Goal: Information Seeking & Learning: Learn about a topic

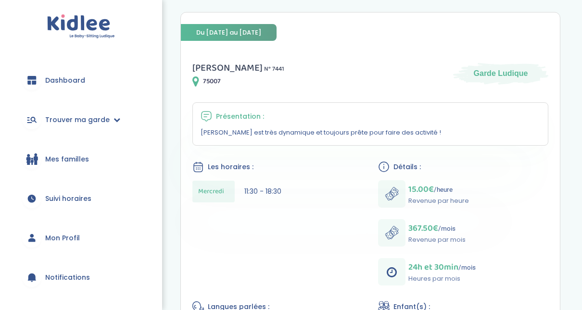
click at [43, 81] on link "Dashboard" at bounding box center [80, 80] width 133 height 35
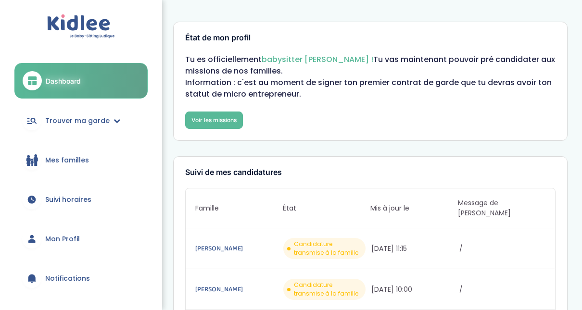
drag, startPoint x: 580, startPoint y: 60, endPoint x: 583, endPoint y: 38, distance: 21.5
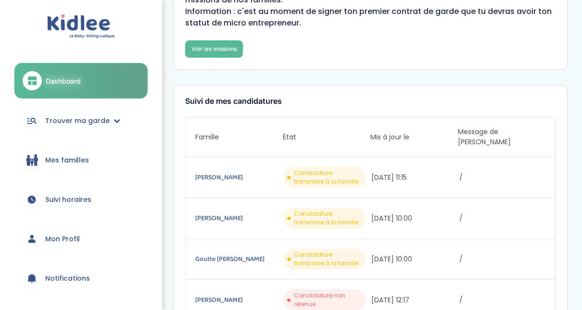
scroll to position [78, 0]
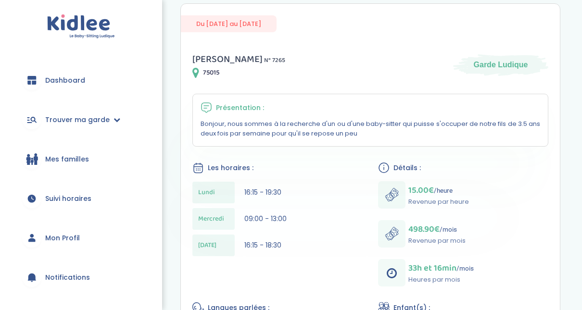
scroll to position [107, 0]
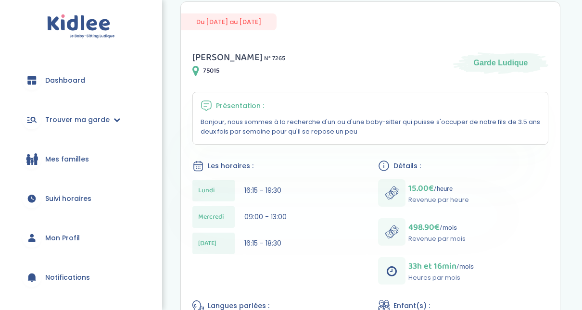
click at [397, 94] on div "Présentation : Bonjour, nous sommes à la recherche d'un ou d'une baby-sitter qu…" at bounding box center [370, 118] width 356 height 53
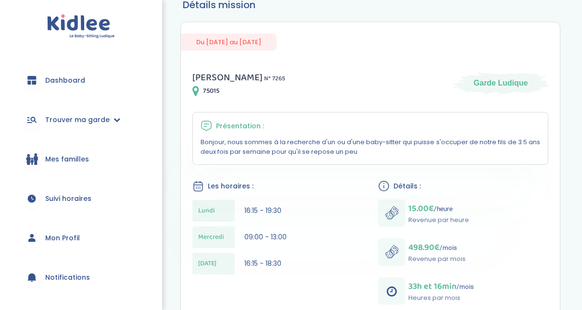
scroll to position [78, 0]
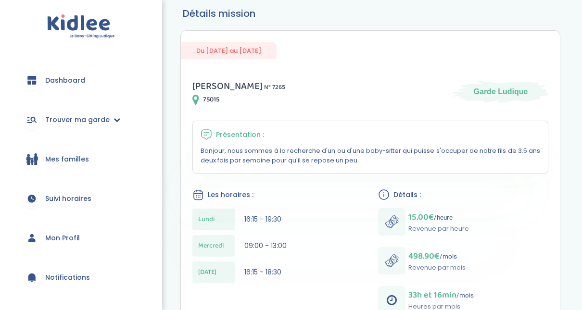
click at [55, 85] on span "Dashboard" at bounding box center [65, 81] width 40 height 10
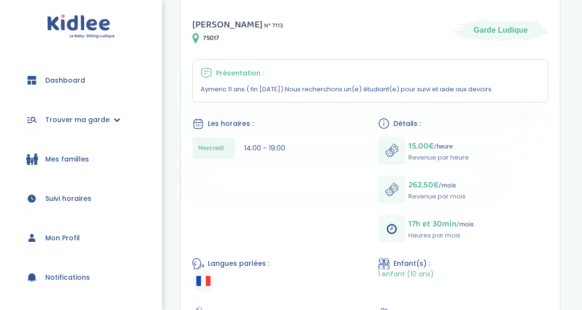
scroll to position [139, 0]
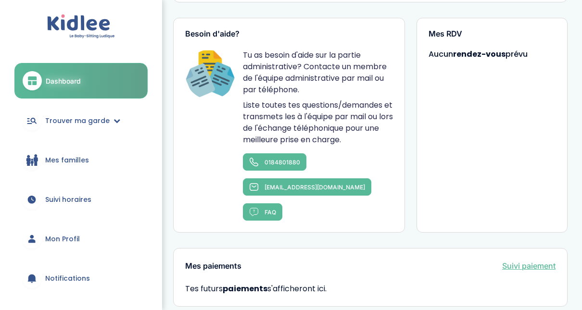
scroll to position [576, 0]
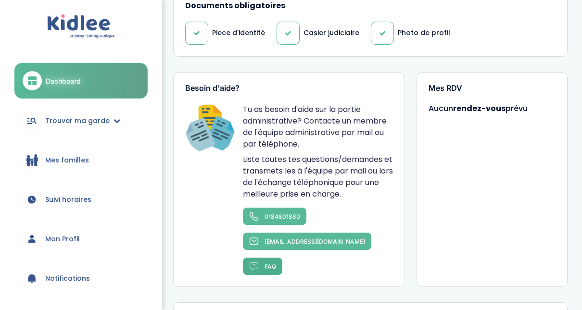
click at [265, 263] on span "FAQ" at bounding box center [271, 266] width 12 height 7
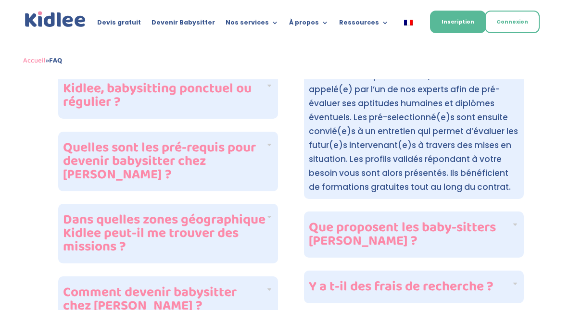
scroll to position [346, 0]
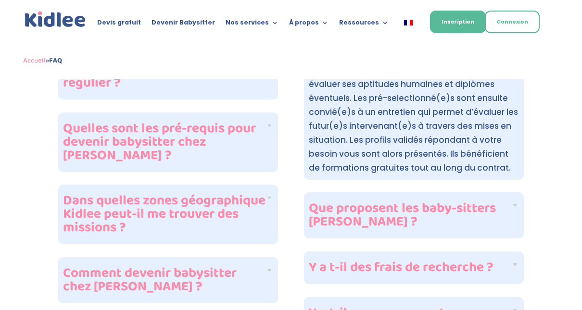
click at [270, 139] on div "Quelles sont les pré-requis pour devenir babysitter chez Kidlee ?" at bounding box center [168, 143] width 220 height 60
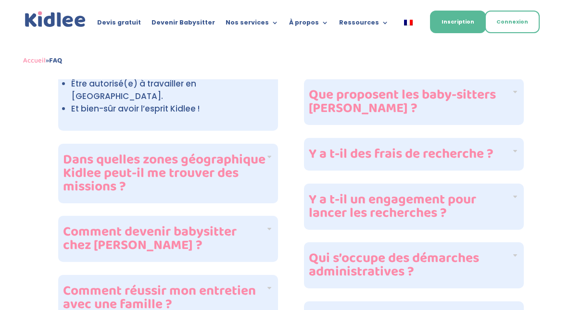
scroll to position [462, 0]
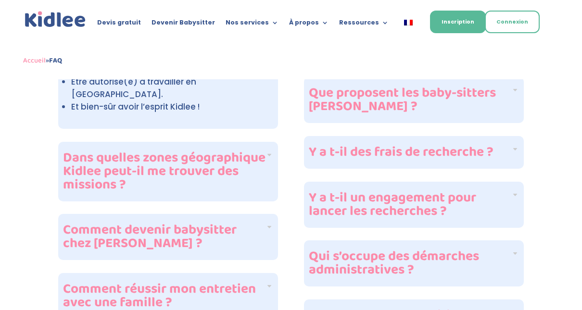
click at [270, 142] on div "Dans quelles zones géographique Kidlee peut-il me trouver des missions ?" at bounding box center [168, 172] width 220 height 60
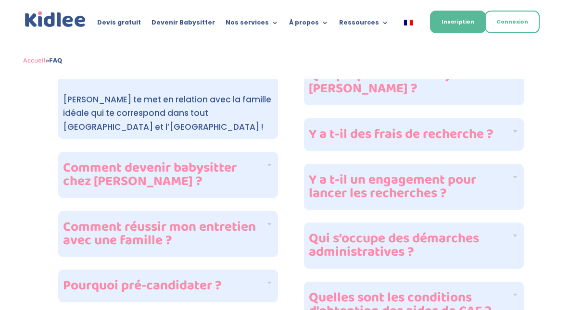
scroll to position [481, 0]
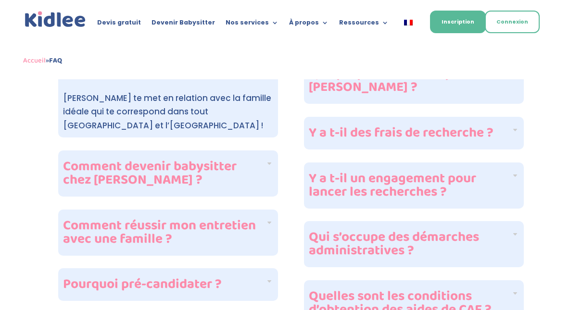
click at [274, 210] on div "Comment réussir mon entretien avec une famille ?" at bounding box center [168, 233] width 220 height 46
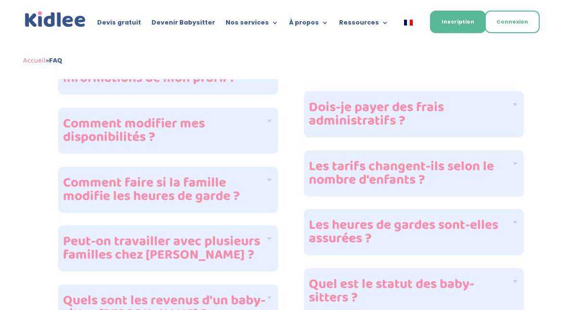
scroll to position [789, 0]
click at [267, 174] on div "Comment faire si la famille modifie les heures de garde ?" at bounding box center [168, 189] width 220 height 46
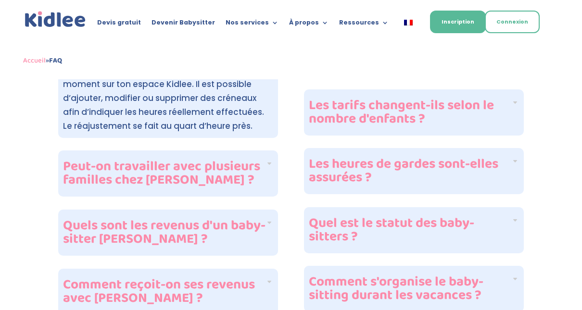
scroll to position [849, 0]
click at [267, 174] on div "Peut-on travailler avec plusieurs familles chez Kidlee ?" at bounding box center [168, 173] width 220 height 46
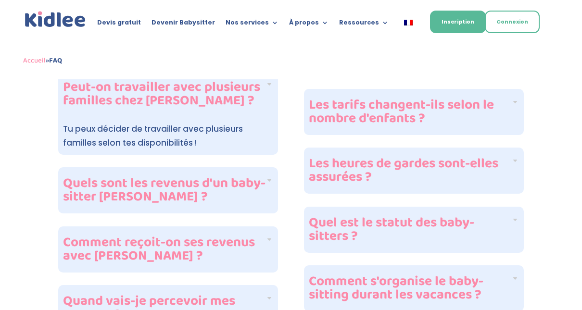
click at [267, 174] on div "Quels sont les revenus d'un baby-sitter Kidlee ?" at bounding box center [168, 190] width 220 height 46
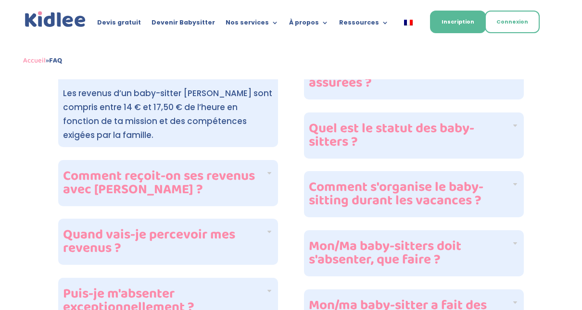
scroll to position [946, 0]
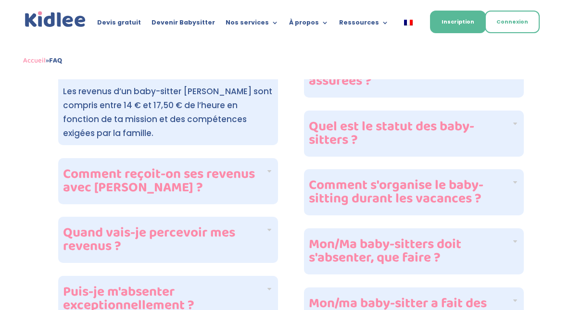
click at [266, 161] on div "Comment reçoit-on ses revenus avec Kidlee ?" at bounding box center [168, 181] width 220 height 46
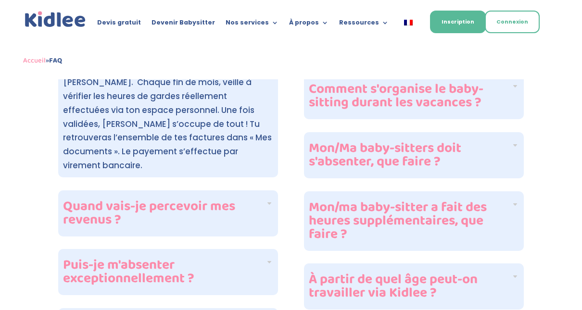
scroll to position [1061, 0]
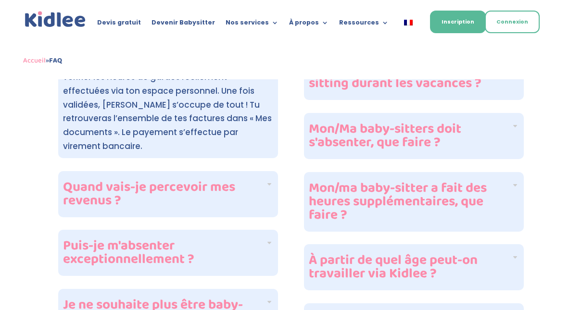
click at [266, 171] on div "Quand vais-je percevoir mes revenus ?" at bounding box center [168, 194] width 220 height 46
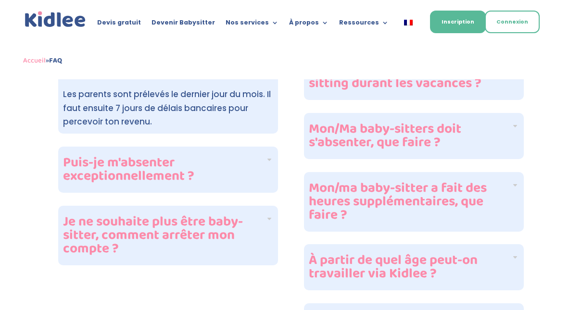
click at [268, 147] on div "Puis-je m'absenter exceptionnellement ?" at bounding box center [168, 170] width 220 height 46
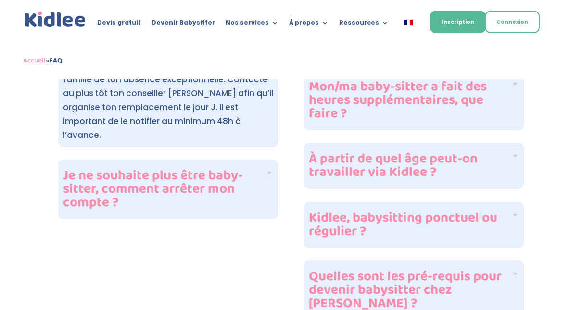
scroll to position [1177, 0]
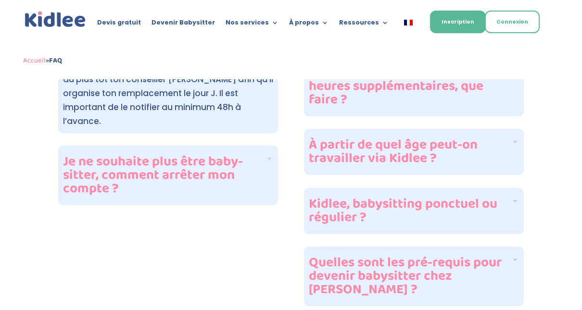
click at [269, 146] on div "Je ne souhaite plus être baby-sitter, comment arrêter mon compte ?" at bounding box center [168, 176] width 220 height 60
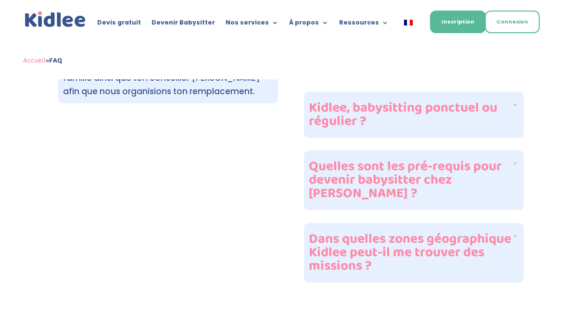
scroll to position [1254, 0]
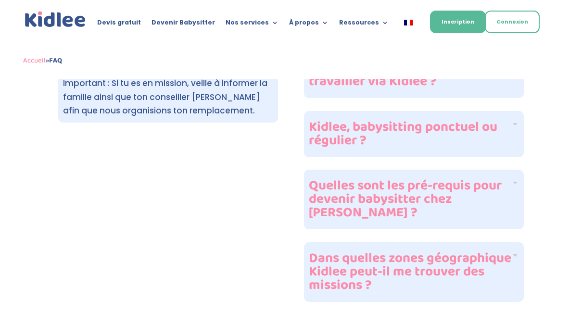
click at [517, 242] on div "Dans quelles zones géographique Kidlee peut-il me trouver des missions ?" at bounding box center [414, 272] width 220 height 60
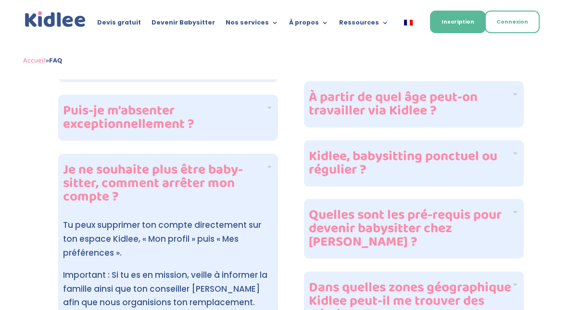
scroll to position [1061, 0]
click at [517, 211] on div "Quelles sont les pré-requis pour devenir babysitter chez Kidlee ?" at bounding box center [414, 230] width 220 height 60
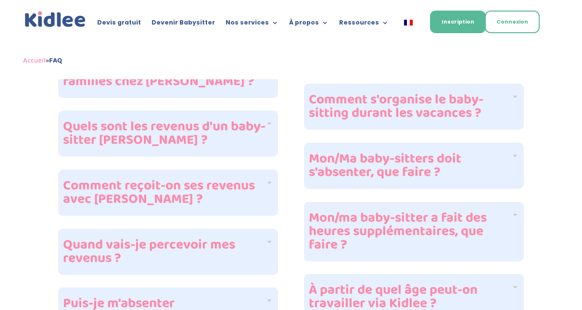
scroll to position [888, 0]
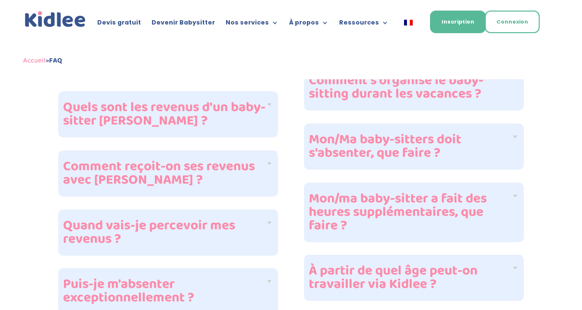
click at [350, 39] on div "Devis gratuit Devenir Babysitter Nos services Garde ludique Aide aux devoirs La…" at bounding box center [290, 21] width 535 height 42
click at [508, 198] on h4 "Mon/ma baby-sitter a fait des heures supplémentaires, que faire ?" at bounding box center [410, 212] width 203 height 40
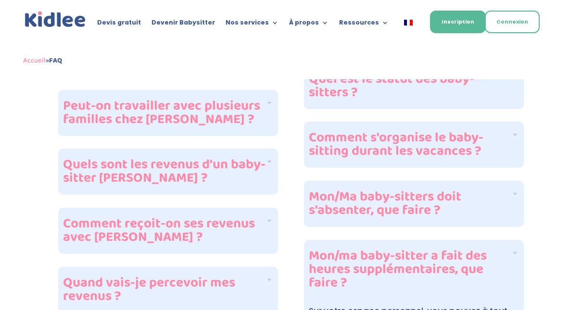
scroll to position [830, 0]
click at [514, 199] on div "Mon/Ma baby-sitters doit s'absenter, que faire ?" at bounding box center [414, 204] width 220 height 46
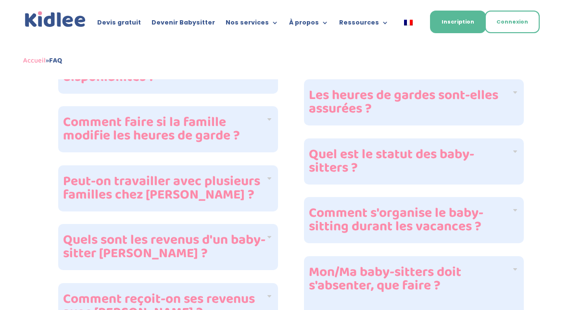
scroll to position [753, 0]
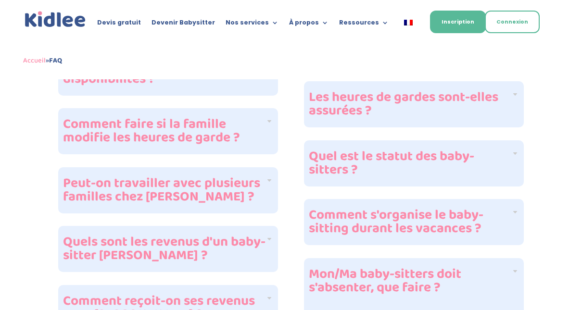
drag, startPoint x: 514, startPoint y: 199, endPoint x: 564, endPoint y: 225, distance: 56.8
click at [564, 225] on div "FAQ : Foire aux questions Devenir baby-sitter Kidlee : Cliquez sur les question…" at bounding box center [291, 65] width 582 height 1479
click at [515, 213] on div "Comment s'organise le baby-sitting durant les vacances ?" at bounding box center [414, 222] width 220 height 46
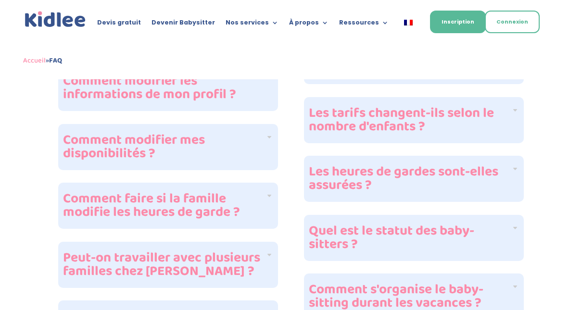
scroll to position [676, 0]
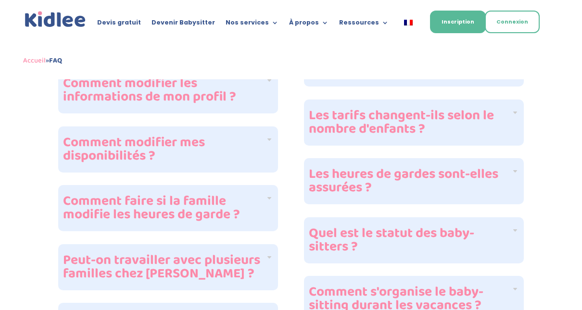
click at [507, 232] on h4 "Quel est le statut des baby-sitters ?" at bounding box center [410, 240] width 203 height 27
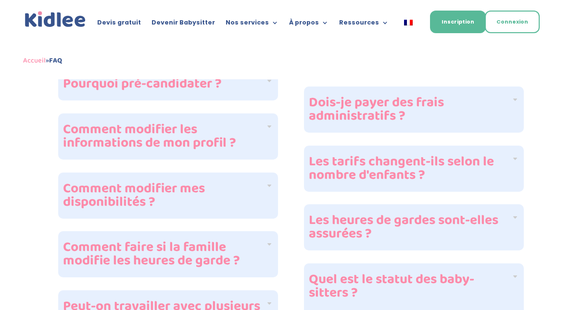
scroll to position [616, 0]
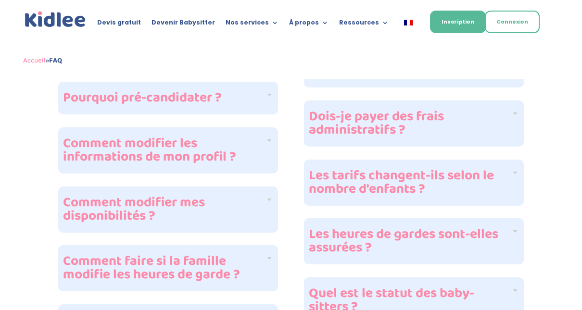
click at [516, 229] on div "Les heures de gardes sont-elles assurées ?" at bounding box center [414, 241] width 220 height 46
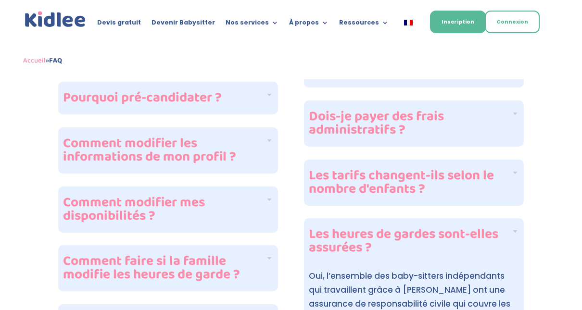
scroll to position [597, 0]
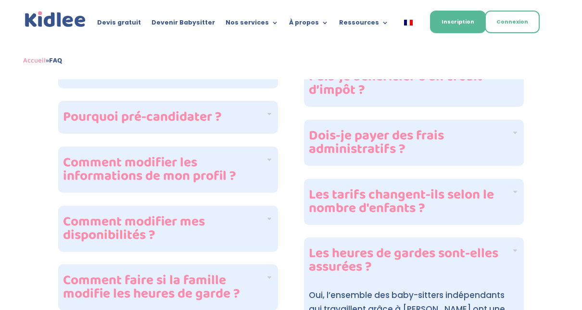
click at [510, 190] on h4 "Les tarifs changent-ils selon le nombre d'enfants ?" at bounding box center [410, 202] width 203 height 27
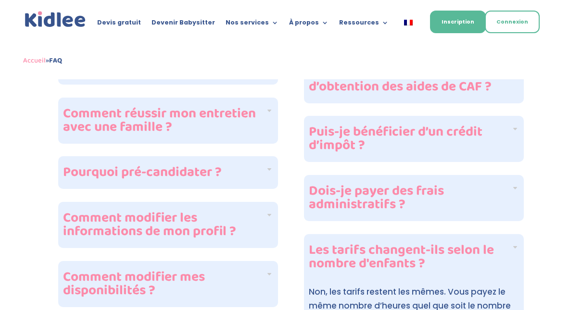
scroll to position [539, 0]
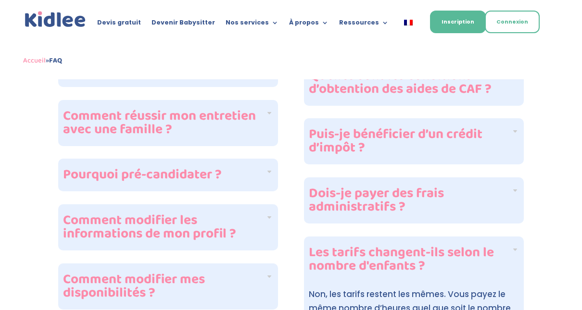
click at [510, 190] on h4 "Dois-je payer des frais administratifs ?" at bounding box center [410, 200] width 203 height 27
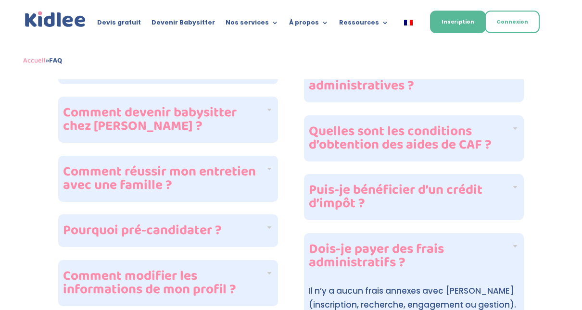
scroll to position [482, 0]
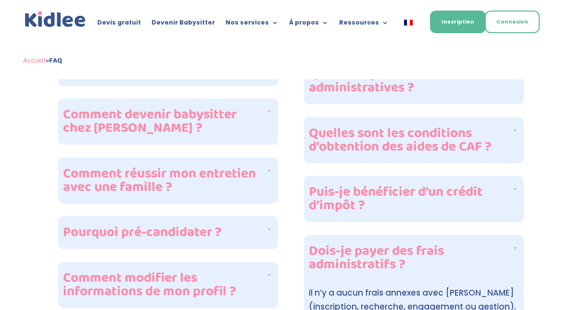
click at [510, 190] on h4 "Puis-je bénéficier d’un crédit d’impôt ?" at bounding box center [410, 199] width 203 height 27
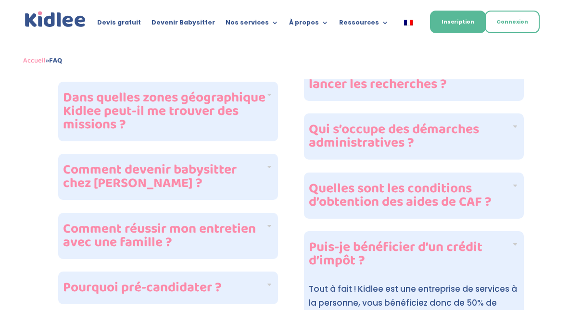
scroll to position [424, 0]
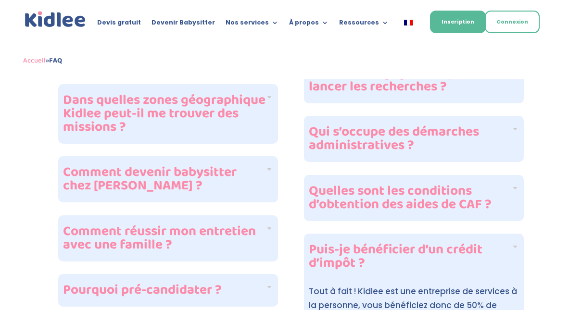
click at [510, 190] on h4 "Quelles sont les conditions d’obtention des aides de CAF ?" at bounding box center [410, 198] width 203 height 27
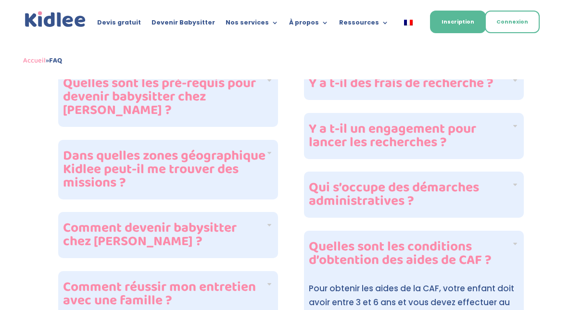
scroll to position [366, 0]
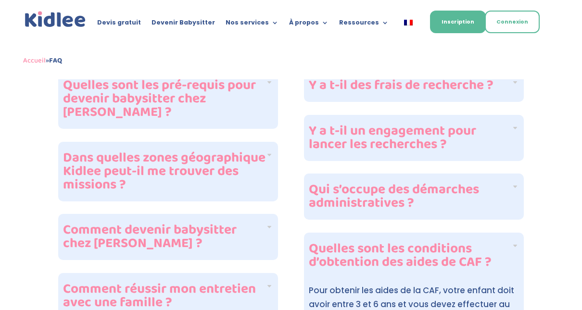
click at [510, 190] on h4 "Qui s’occupe des démarches administratives ?" at bounding box center [410, 196] width 203 height 27
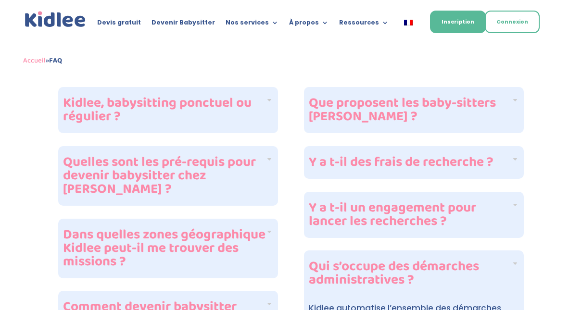
scroll to position [308, 0]
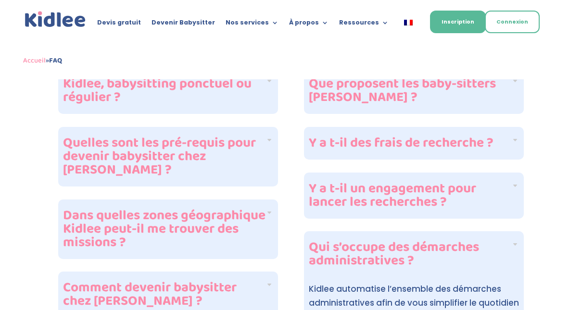
click at [510, 190] on h4 "Y a t-il un engagement pour lancer les recherches ?" at bounding box center [410, 195] width 203 height 27
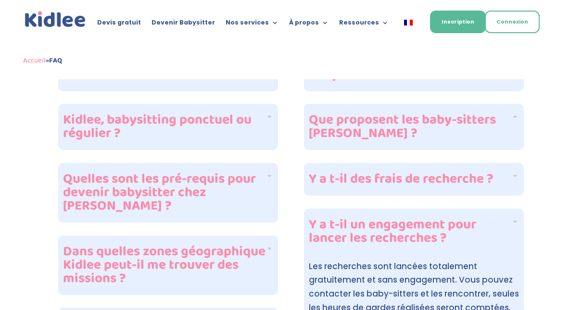
scroll to position [270, 0]
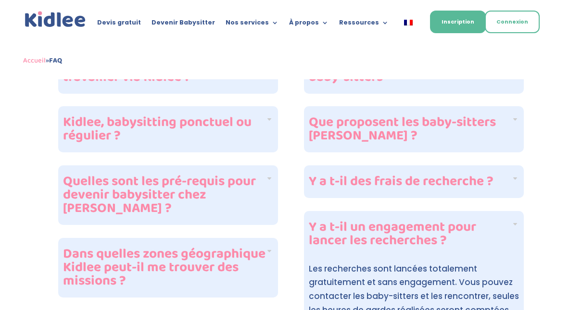
click at [510, 190] on div "Y a t-il des frais de recherche ?" at bounding box center [414, 181] width 220 height 33
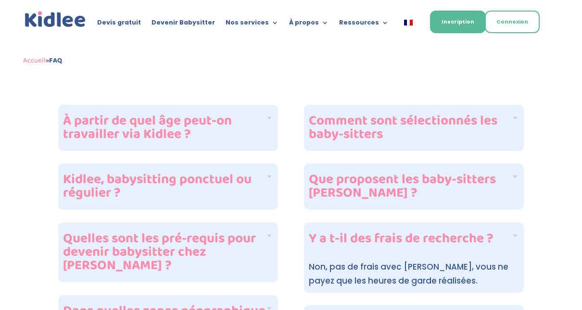
scroll to position [212, 0]
click at [510, 190] on h4 "Que proposent les baby-sitters Kidlee ?" at bounding box center [410, 187] width 203 height 27
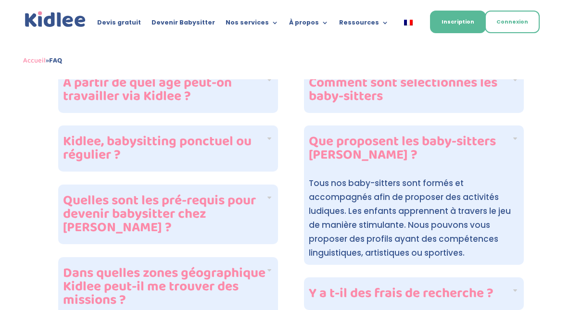
scroll to position [0, 0]
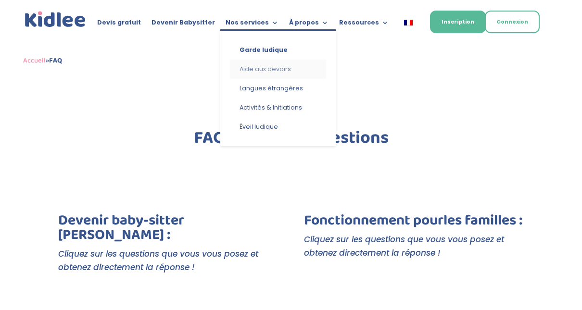
click at [268, 69] on link "Aide aux devoirs" at bounding box center [278, 69] width 96 height 19
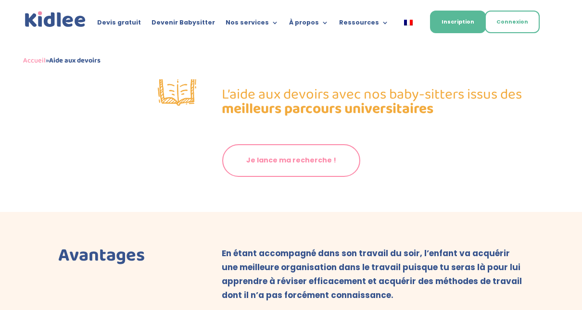
scroll to position [356, 0]
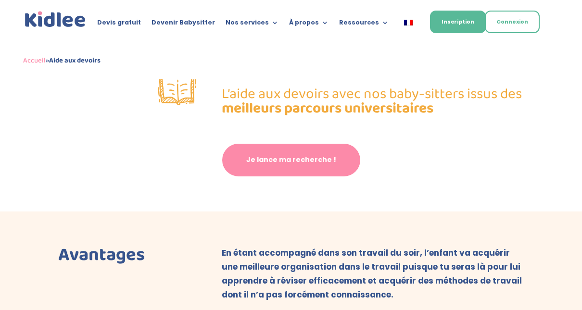
click at [271, 170] on link "Je lance ma recherche !" at bounding box center [291, 160] width 138 height 33
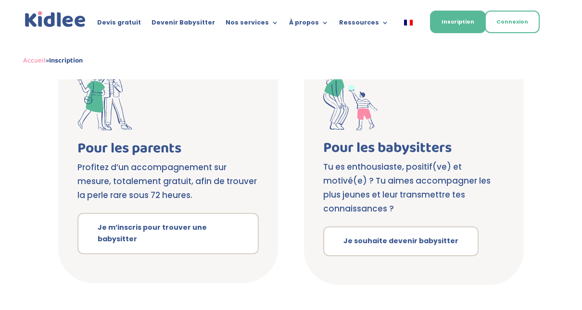
scroll to position [192, 0]
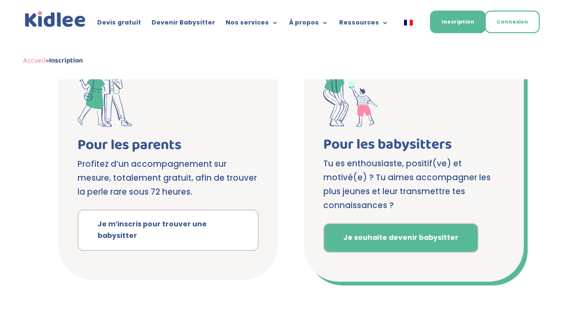
click at [409, 230] on link "Je souhaite devenir babysitter" at bounding box center [400, 238] width 155 height 30
